Goal: Task Accomplishment & Management: Use online tool/utility

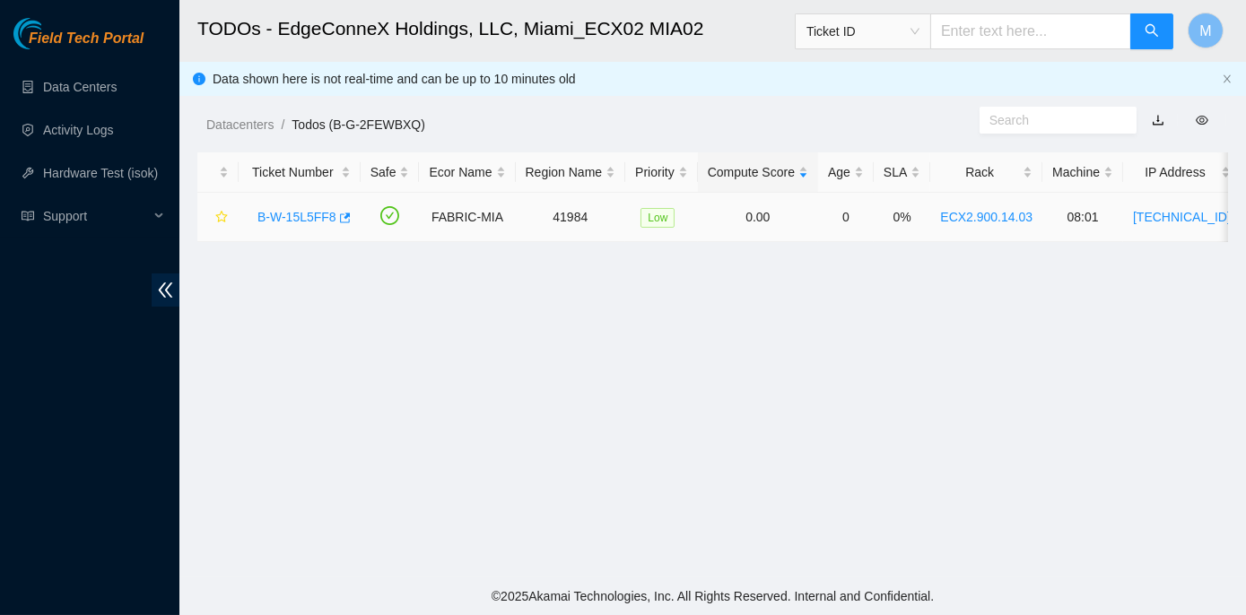
click at [303, 213] on link "B-W-15L5FF8" at bounding box center [296, 217] width 79 height 14
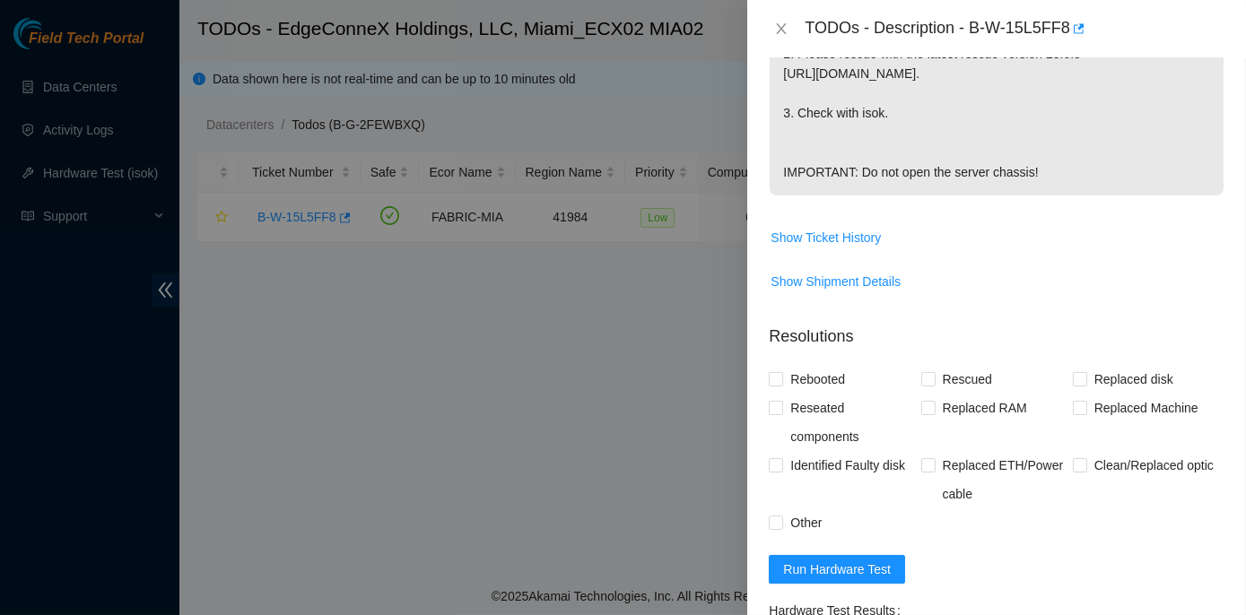
scroll to position [570, 0]
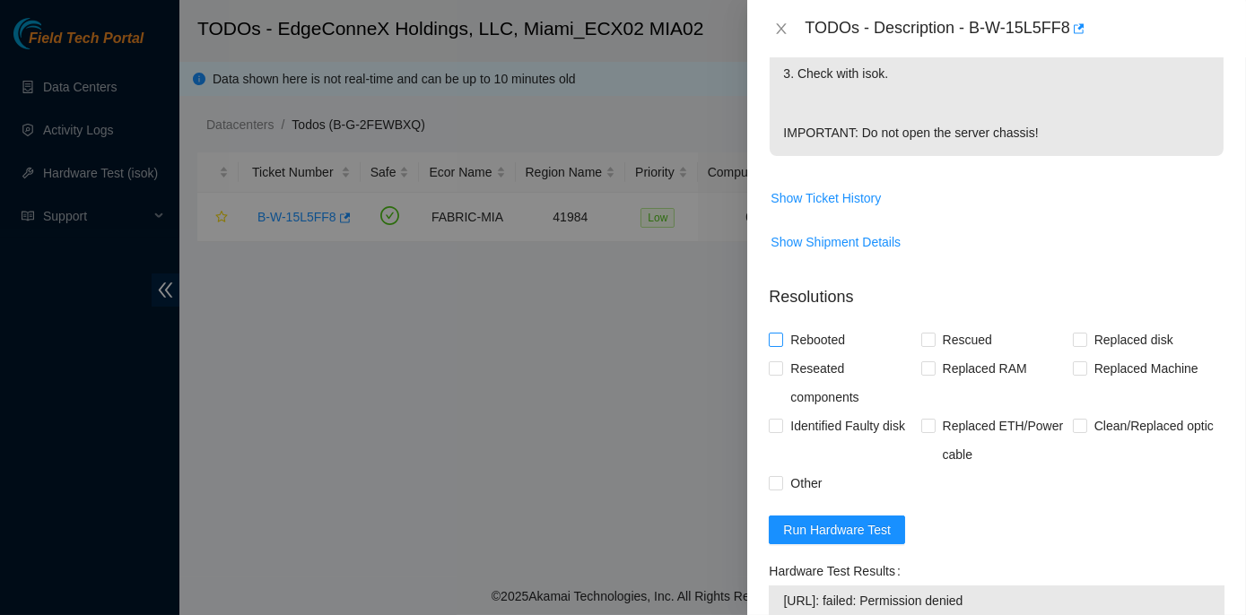
click at [775, 345] on input "Rebooted" at bounding box center [775, 339] width 13 height 13
checkbox input "true"
click at [926, 345] on input "Rescued" at bounding box center [927, 339] width 13 height 13
checkbox input "true"
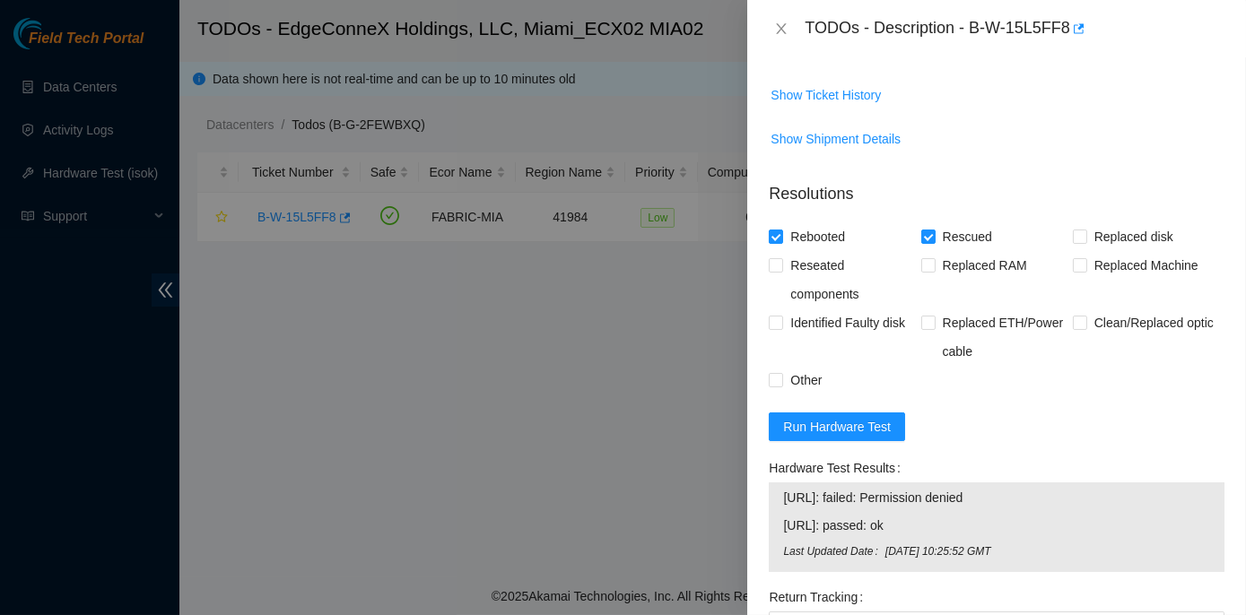
scroll to position [957, 0]
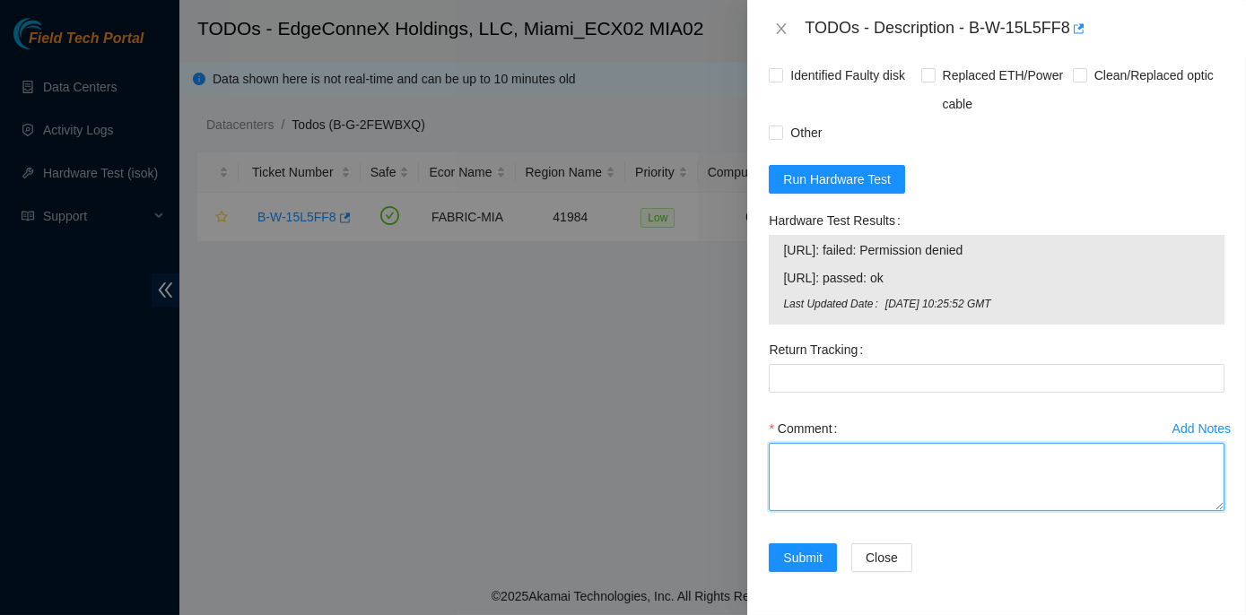
click at [789, 456] on textarea "Comment" at bounding box center [997, 477] width 456 height 68
paste textarea "Rack No: ECX2.900.14.03 Machine No: 08:01 IP: 23.218.255.19 Serial No: MX-2049-…"
type textarea "Rack No: ECX2.900.14.03 Machine No: 08:01 IP: 23.218.255.19 Serial No: MX-2049-…"
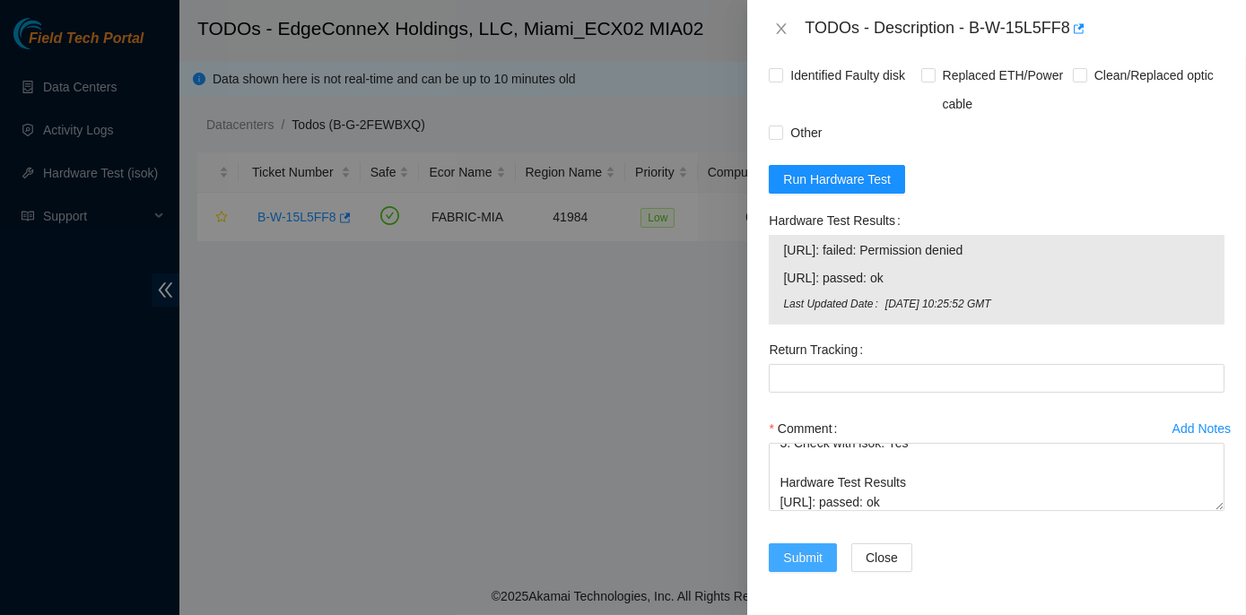
click at [807, 553] on span "Submit" at bounding box center [802, 558] width 39 height 20
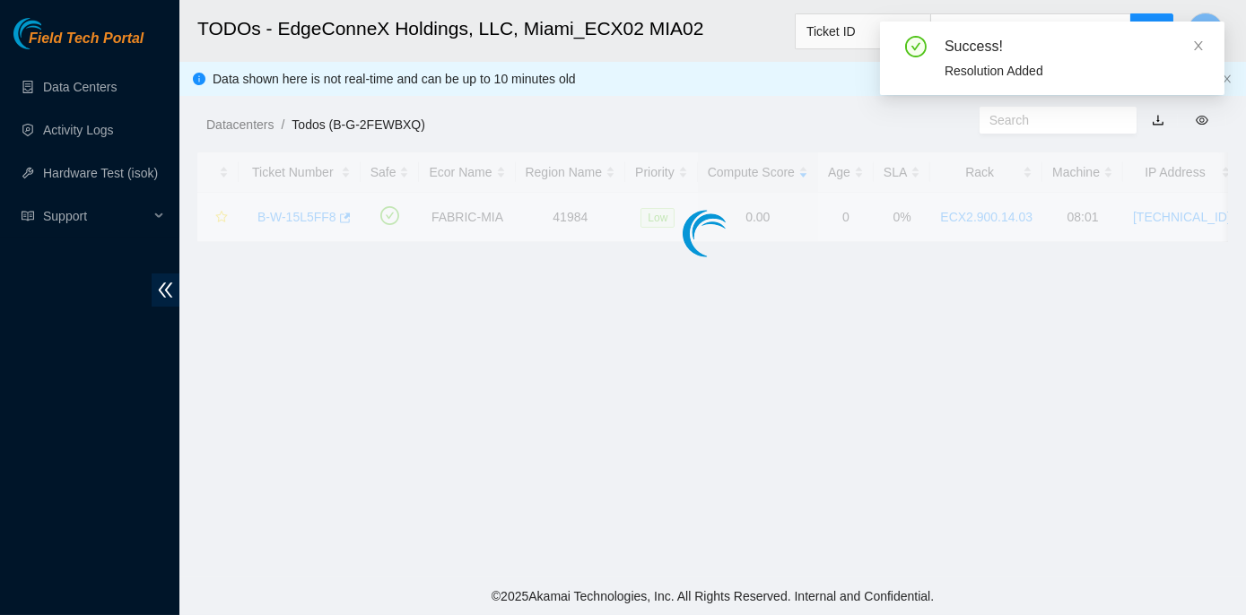
scroll to position [500, 0]
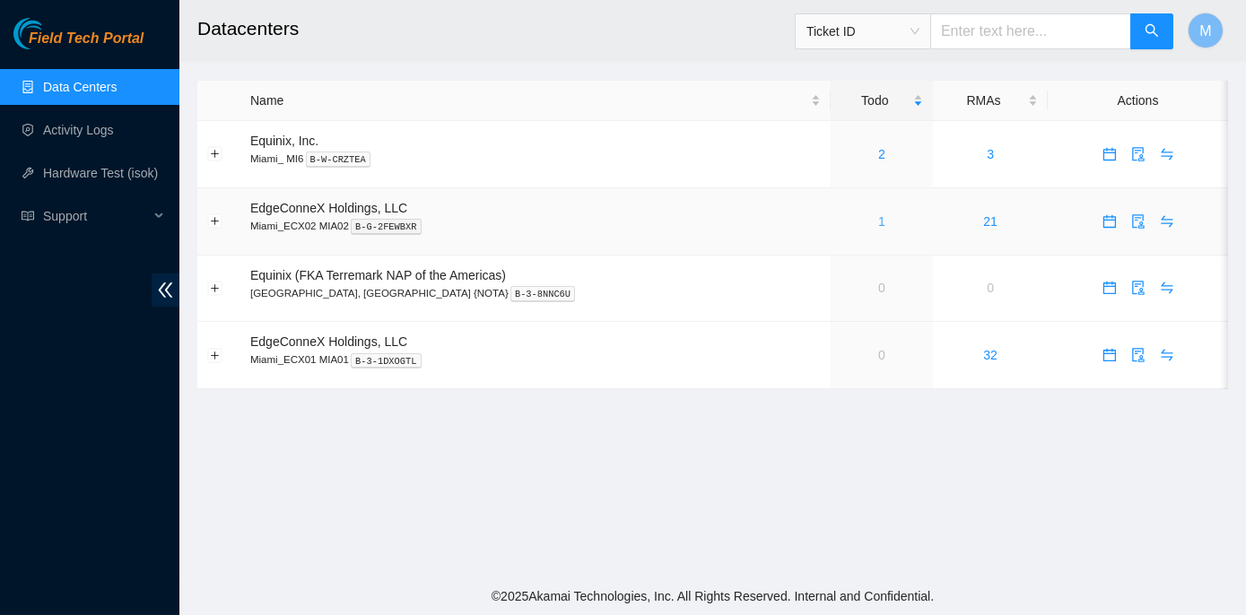
click at [878, 222] on link "1" at bounding box center [881, 221] width 7 height 14
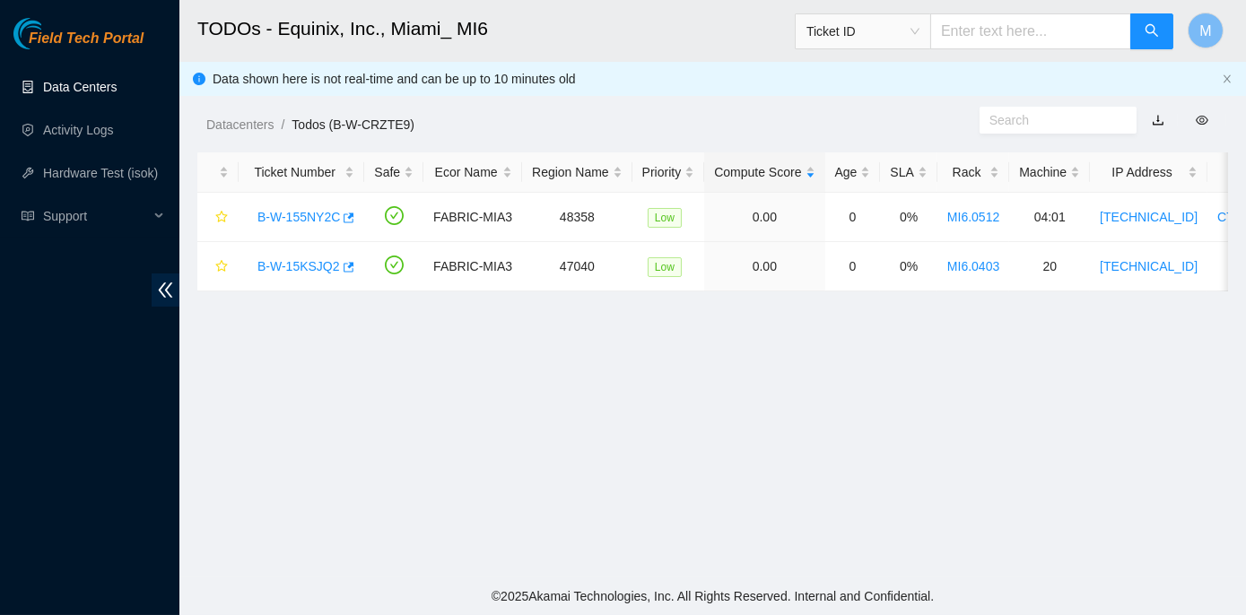
click at [88, 83] on link "Data Centers" at bounding box center [80, 87] width 74 height 14
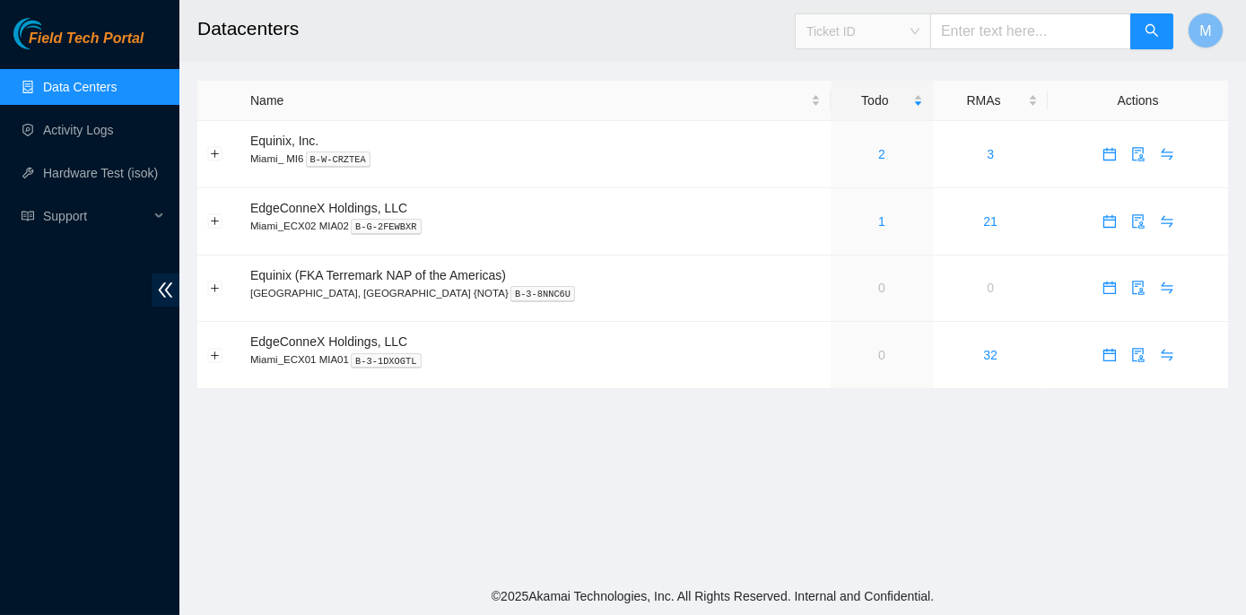
click at [919, 30] on span "Ticket ID" at bounding box center [862, 31] width 113 height 27
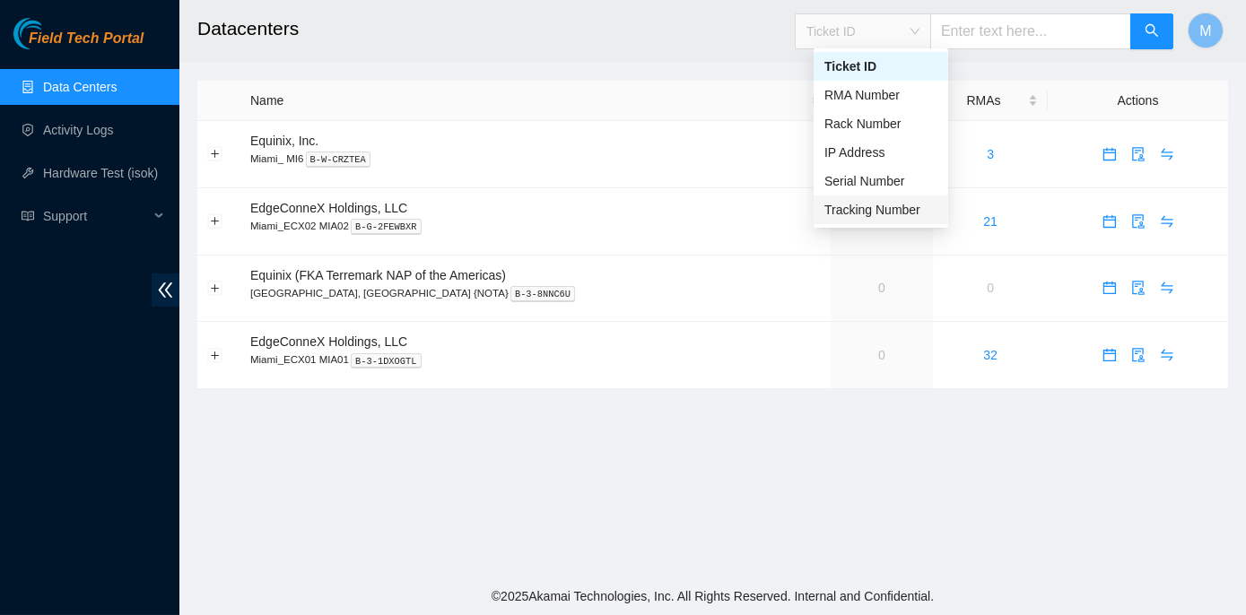
click at [912, 209] on div "Tracking Number" at bounding box center [880, 210] width 113 height 20
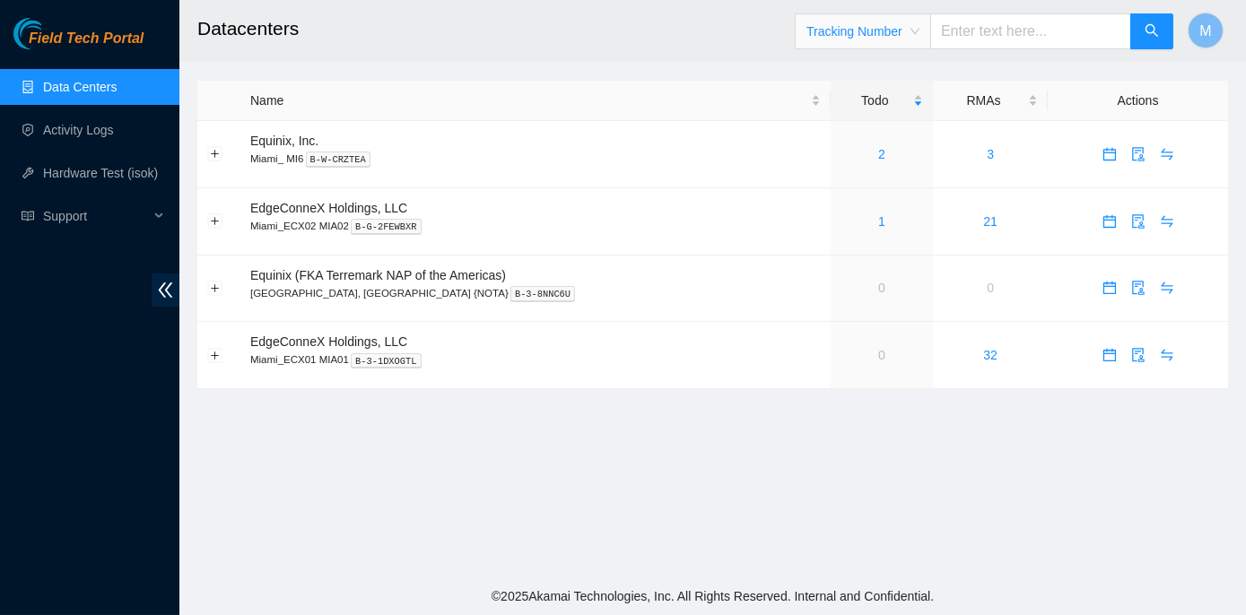
click at [978, 27] on input "text" at bounding box center [1030, 31] width 201 height 36
type input "463470042396"
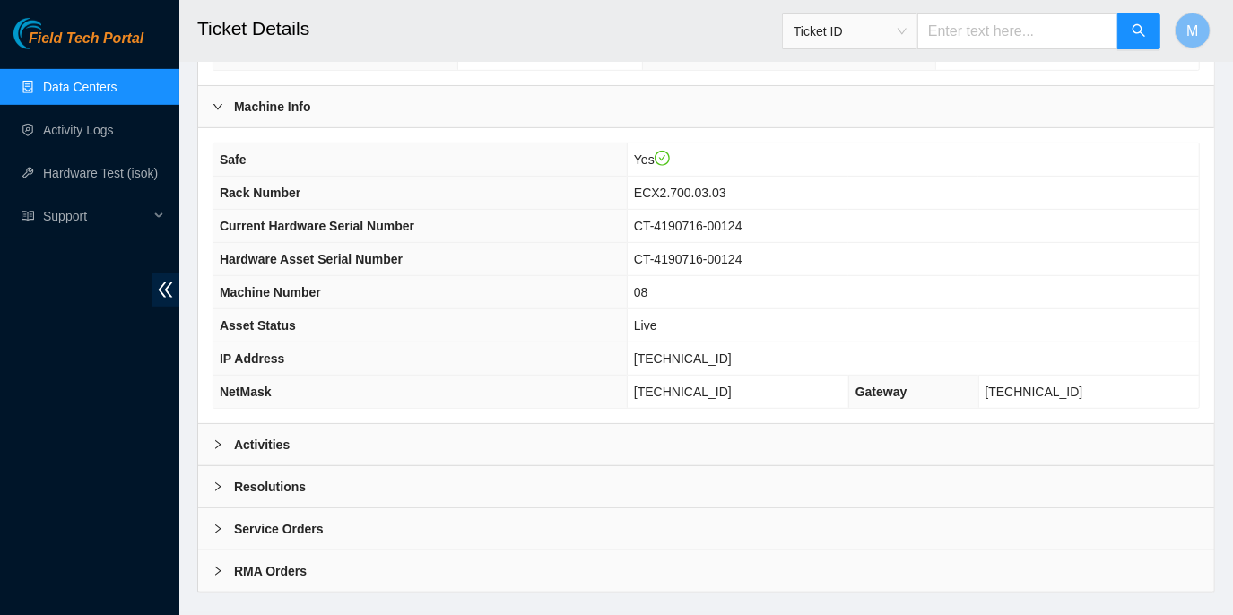
scroll to position [593, 0]
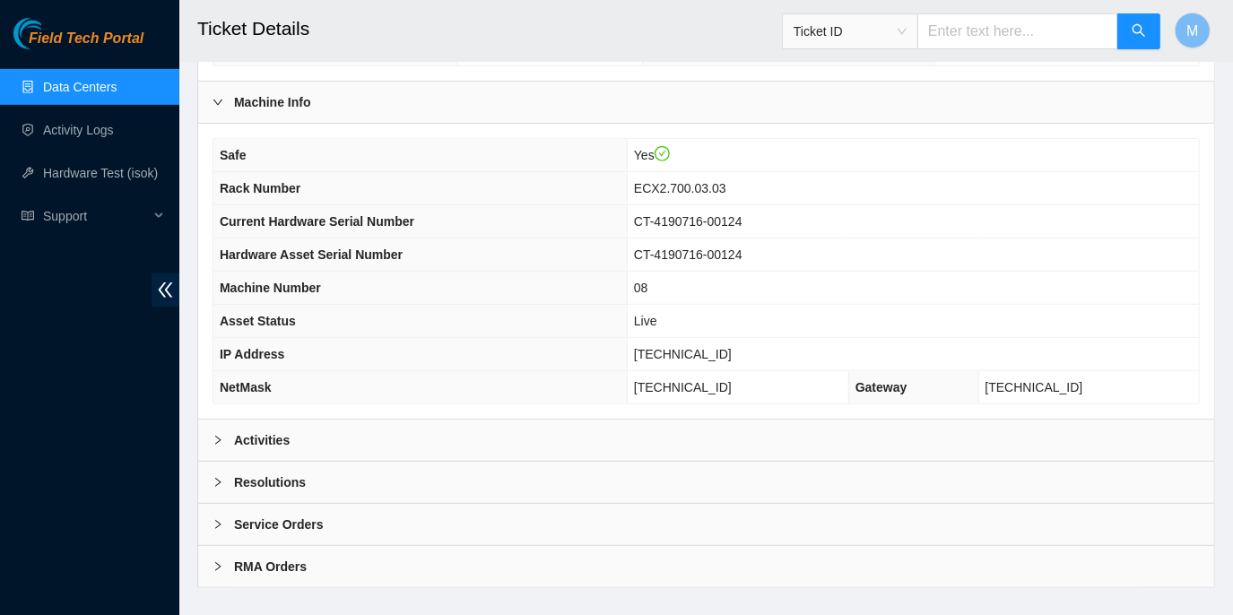
click at [217, 435] on icon "right" at bounding box center [218, 440] width 11 height 11
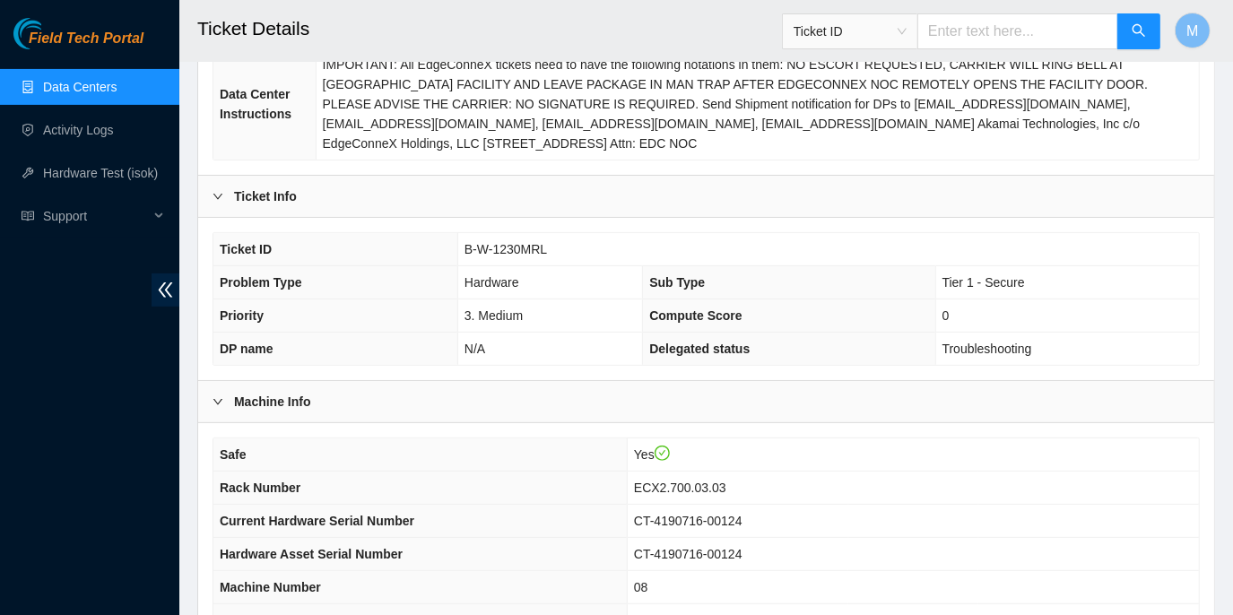
scroll to position [0, 0]
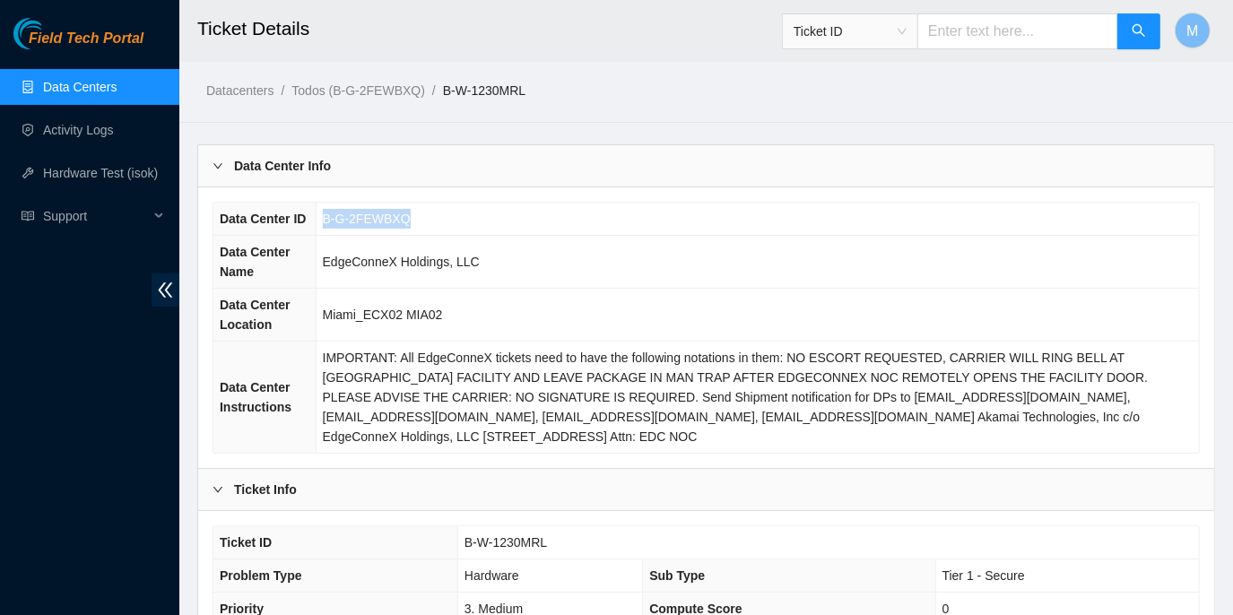
drag, startPoint x: 321, startPoint y: 213, endPoint x: 410, endPoint y: 226, distance: 89.8
click at [410, 226] on td "B-G-2FEWBXQ" at bounding box center [757, 219] width 883 height 33
copy span "B-G-2FEWBXQ"
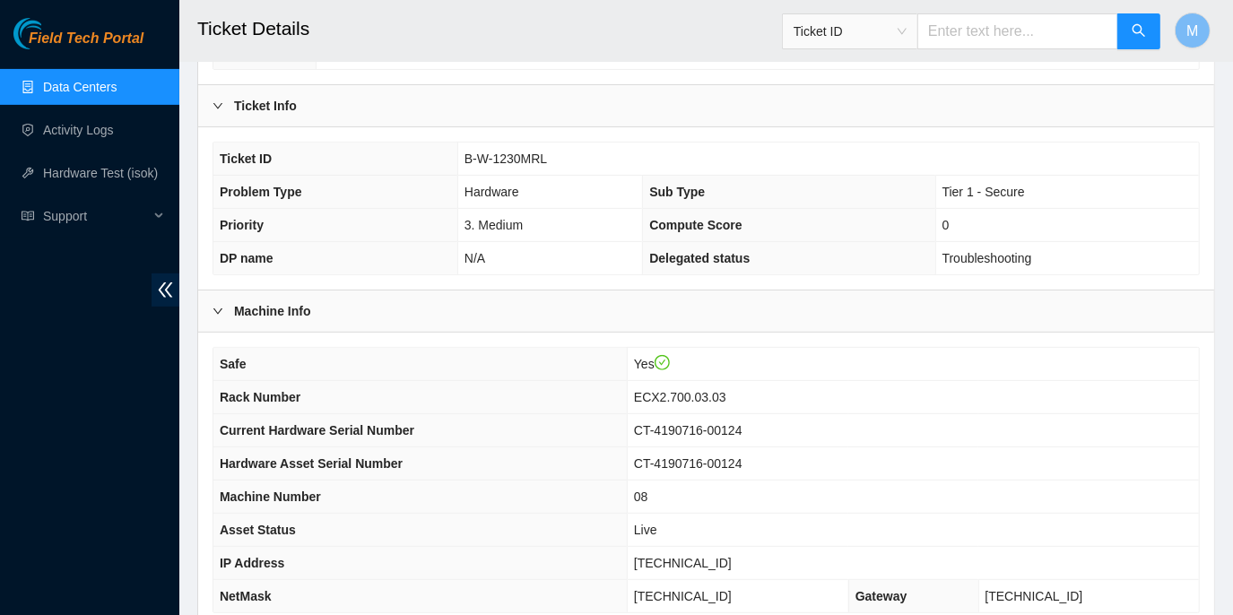
scroll to position [489, 0]
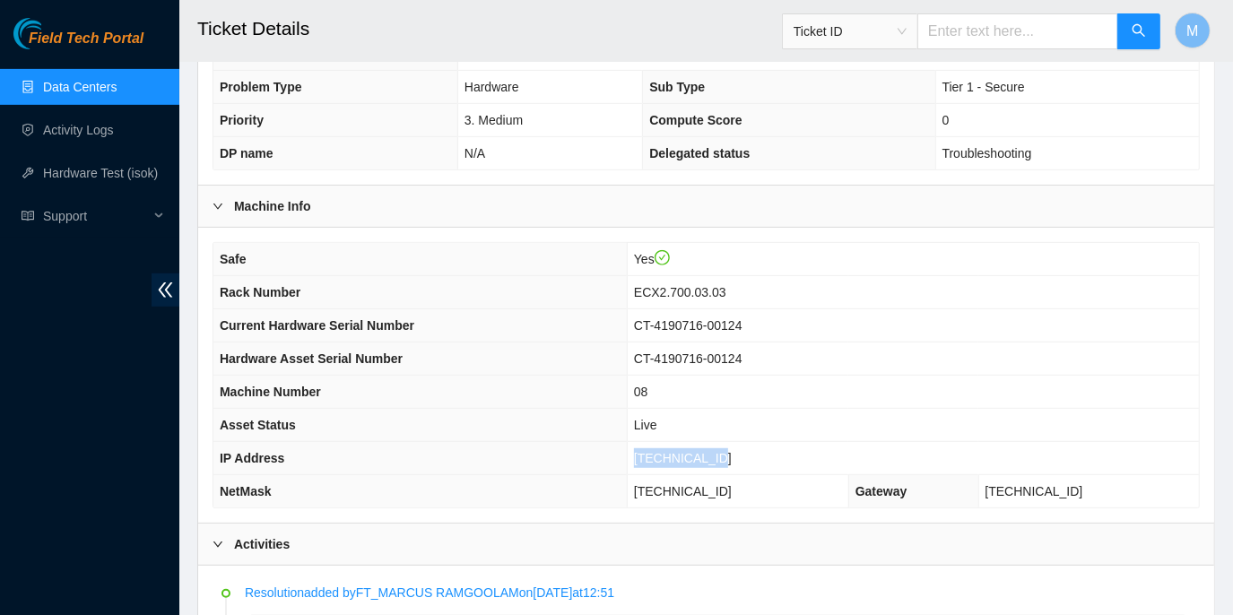
drag, startPoint x: 662, startPoint y: 430, endPoint x: 740, endPoint y: 433, distance: 78.1
click at [740, 442] on td "23.193.107.75" at bounding box center [913, 458] width 572 height 33
copy span "23.193.107.75"
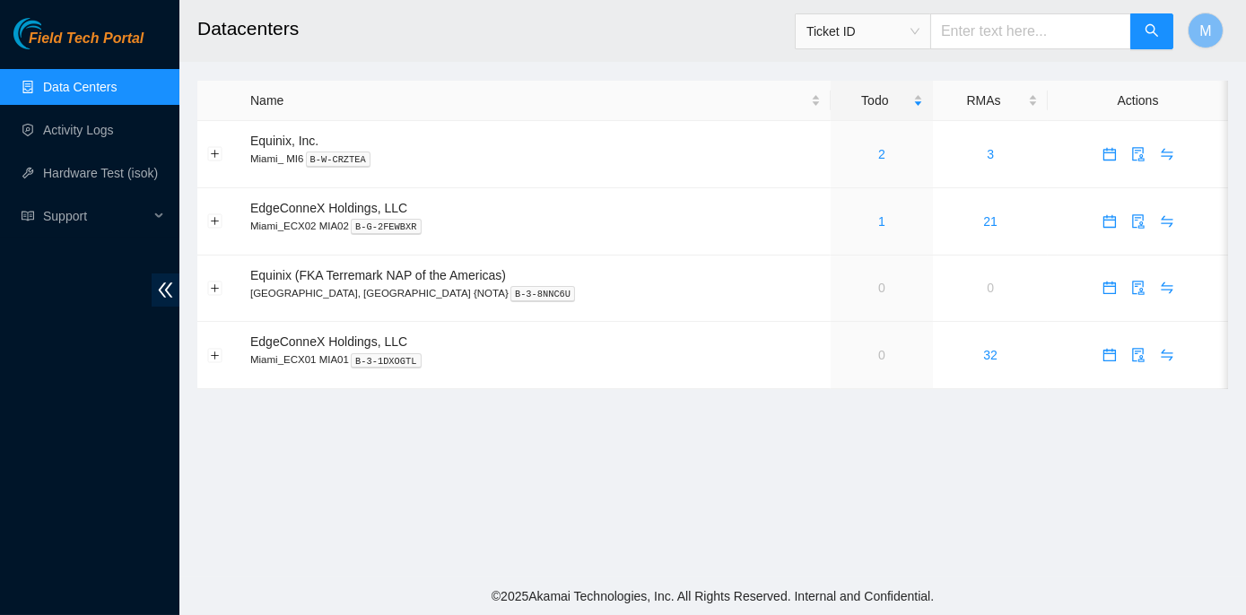
click at [971, 30] on input "text" at bounding box center [1030, 31] width 201 height 36
paste input "B-G-2FEWBXQ"
type input "B-G-2FEWBXQ"
click at [1158, 25] on icon "search" at bounding box center [1151, 30] width 14 height 14
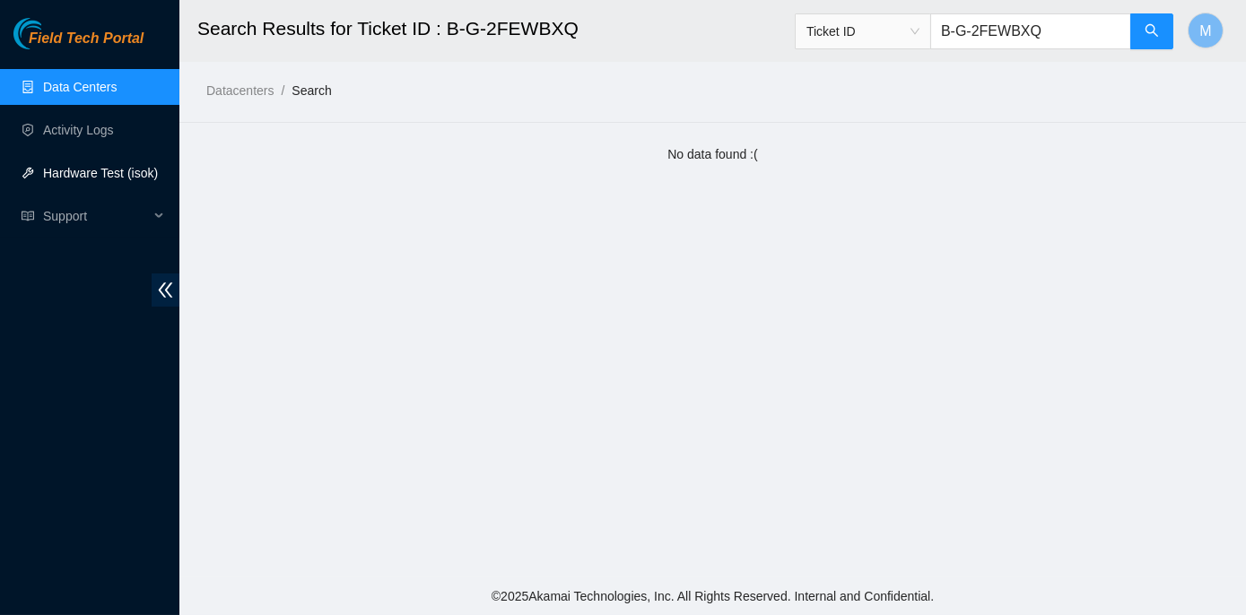
click at [131, 169] on link "Hardware Test (isok)" at bounding box center [100, 173] width 115 height 14
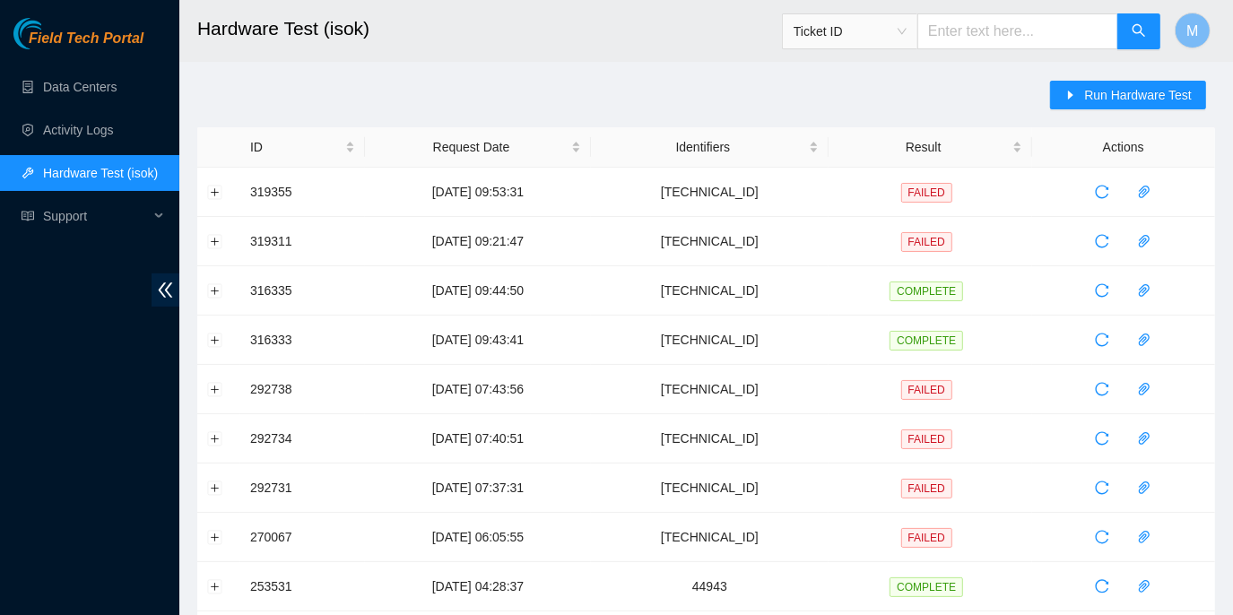
click at [907, 29] on span "Ticket ID" at bounding box center [850, 31] width 113 height 27
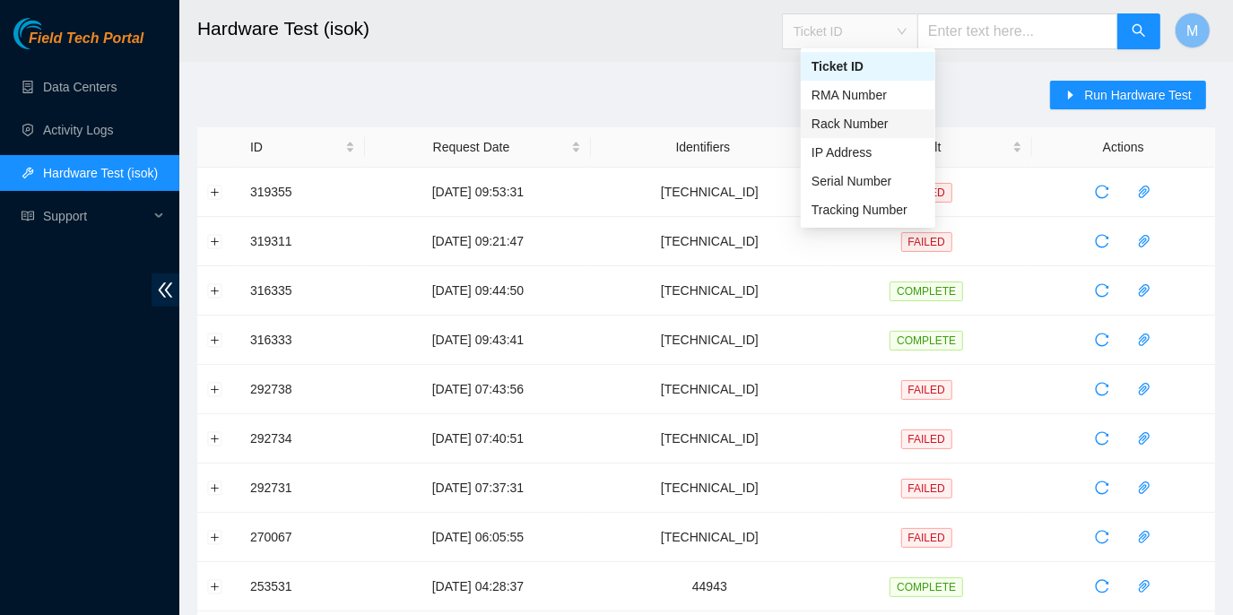
click at [584, 33] on h2 "Hardware Test (isok)" at bounding box center [616, 28] width 839 height 57
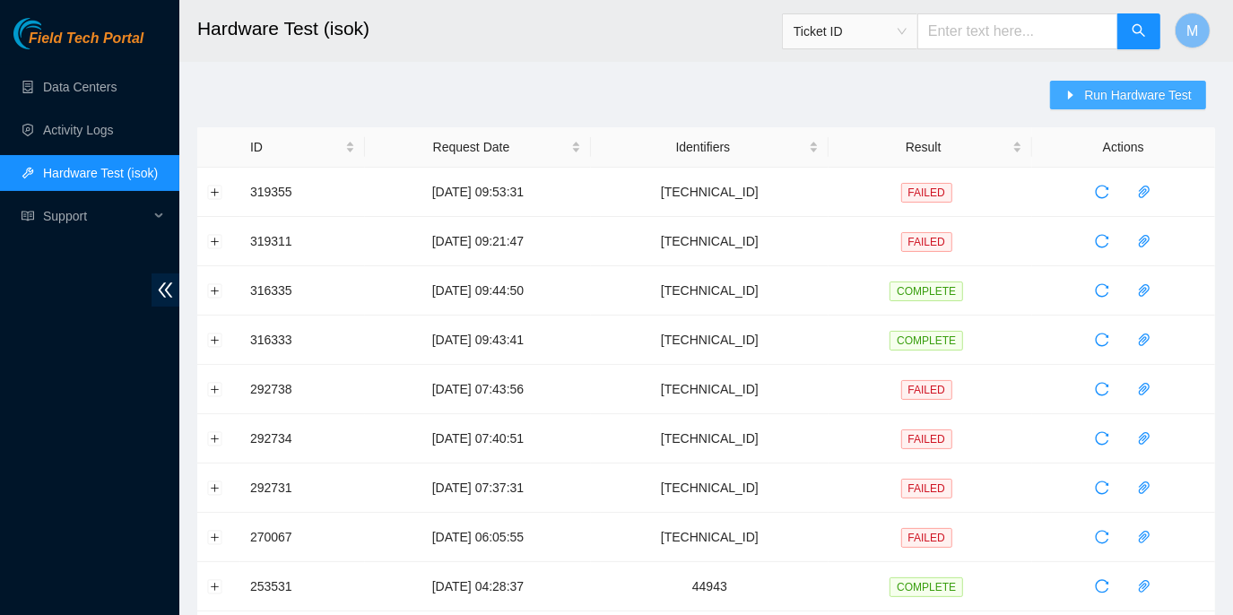
click at [1123, 91] on span "Run Hardware Test" at bounding box center [1138, 95] width 108 height 20
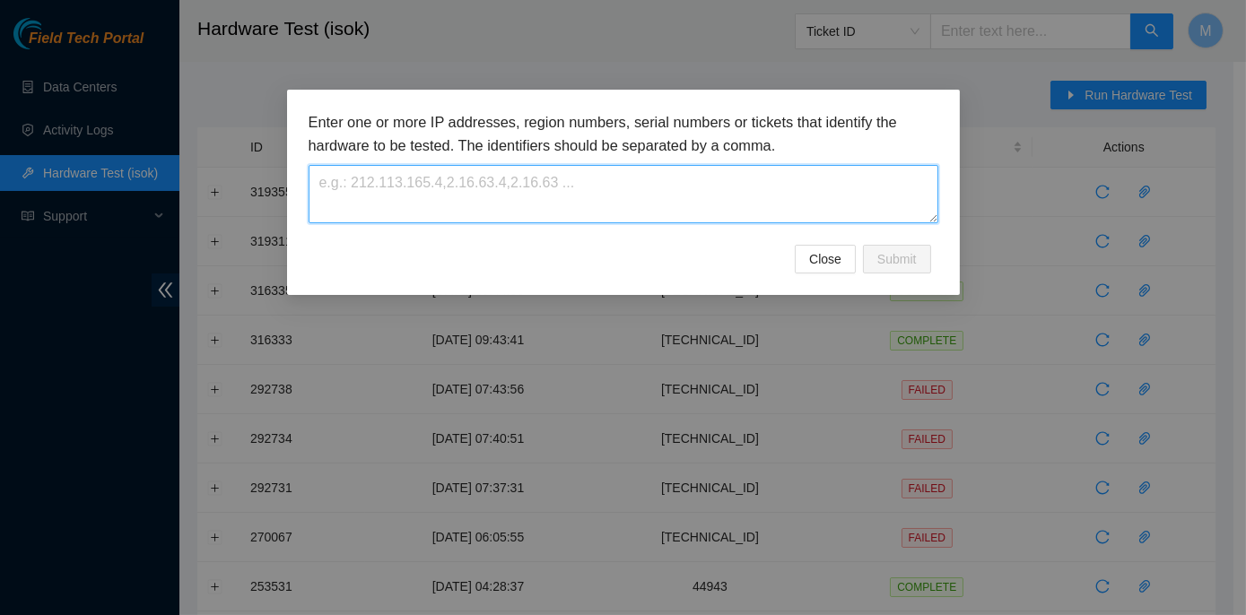
paste textarea "23.193.107.75"
type textarea "23.193.107.75"
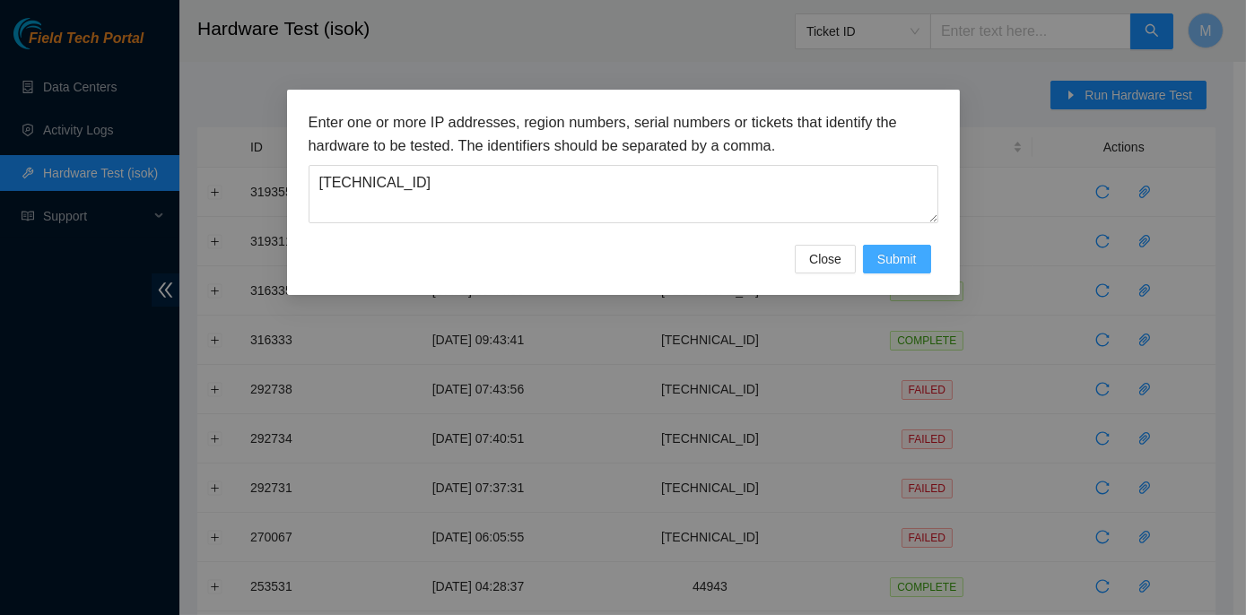
click at [904, 253] on span "Submit" at bounding box center [896, 259] width 39 height 20
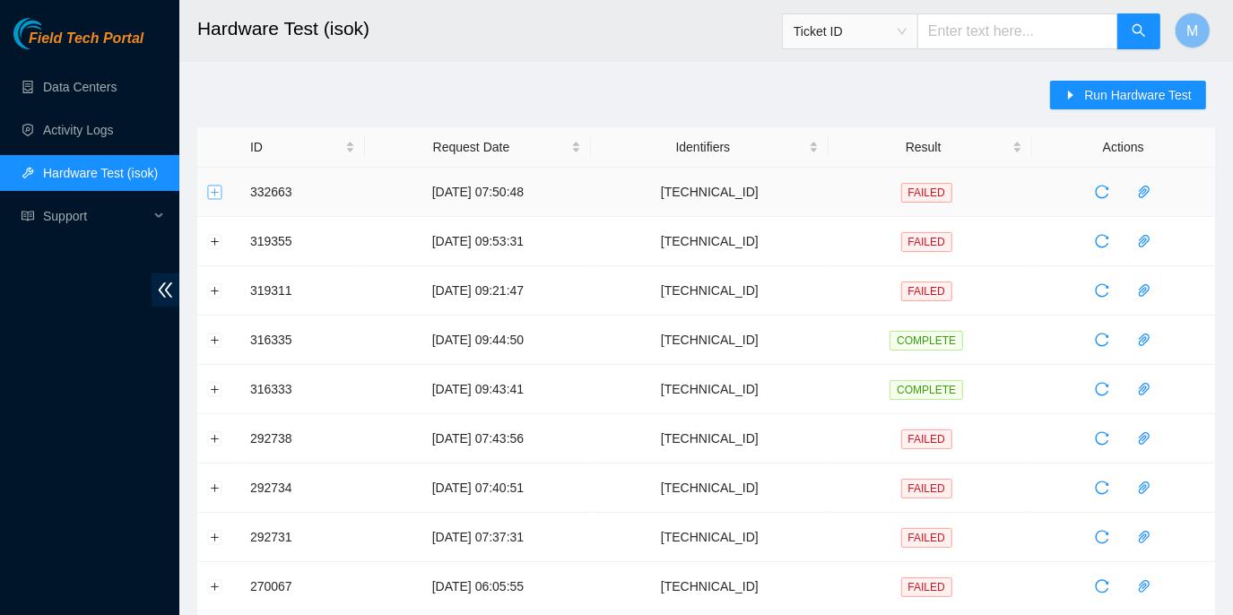
click at [215, 187] on button "Expand row" at bounding box center [215, 192] width 14 height 14
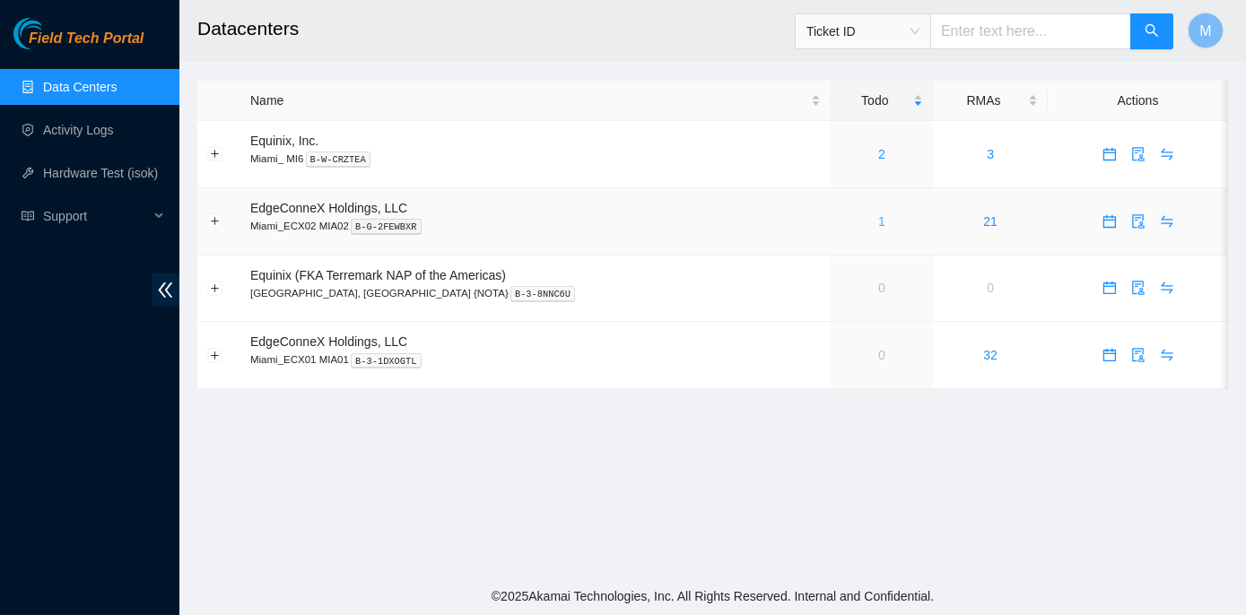
click at [878, 218] on link "1" at bounding box center [881, 221] width 7 height 14
